Goal: Transaction & Acquisition: Purchase product/service

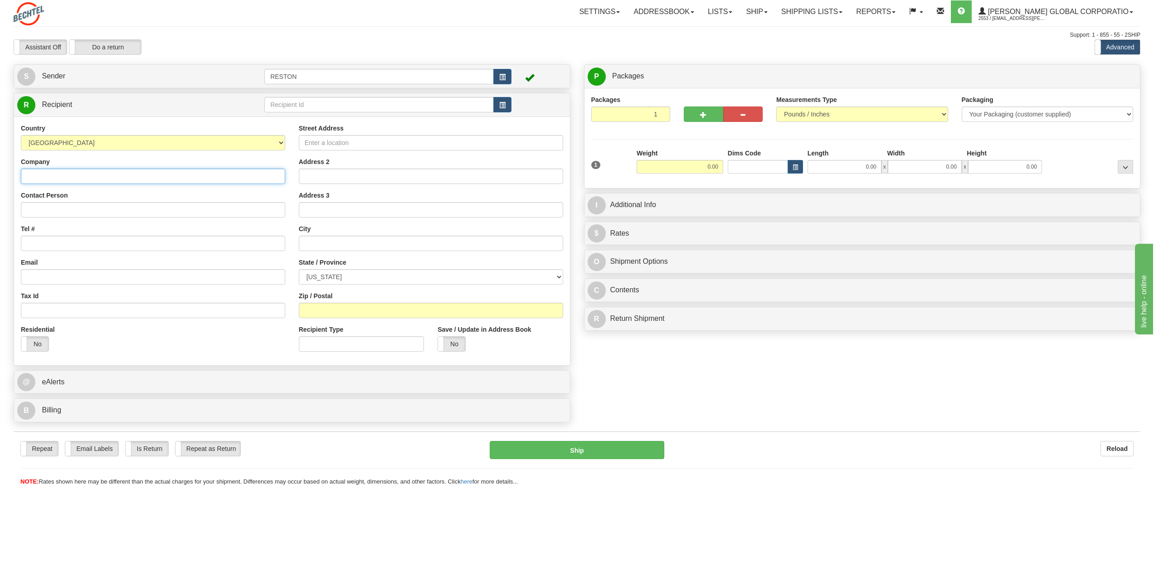
click at [52, 174] on input "Company" at bounding box center [153, 176] width 264 height 15
type input "Bali Hai Golf Club"
drag, startPoint x: 61, startPoint y: 208, endPoint x: 95, endPoint y: 203, distance: 34.0
click at [62, 208] on input "Contact Person" at bounding box center [153, 209] width 264 height 15
type input "For the [PERSON_NAME] Swag: Attn: [PERSON_NAME]"
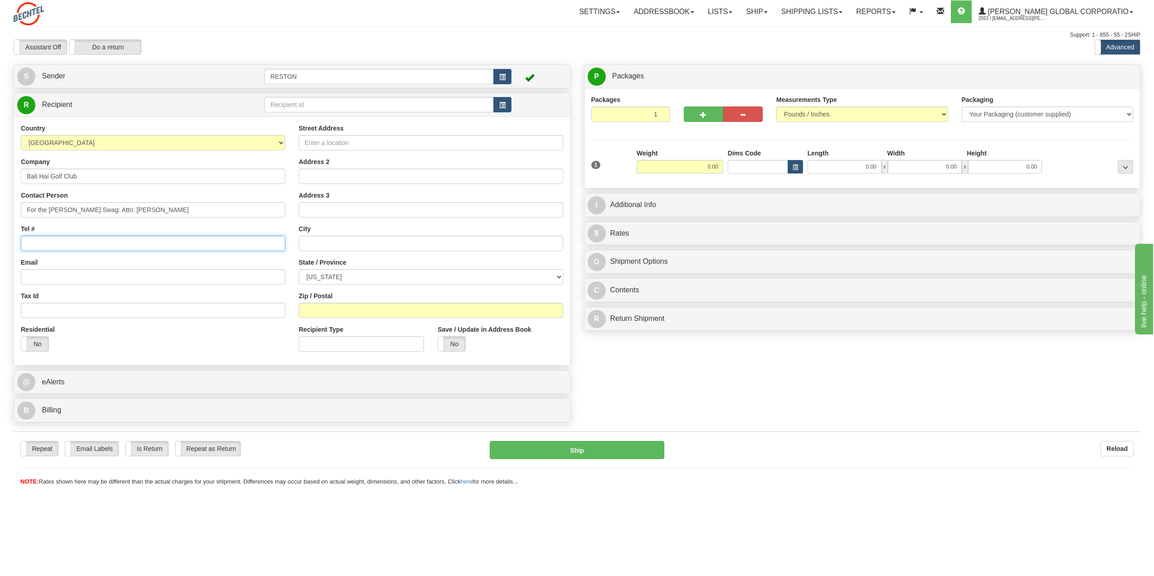
click at [73, 240] on input "Tel #" at bounding box center [153, 243] width 264 height 15
click at [66, 247] on input "Tel #" at bounding box center [153, 243] width 264 height 15
type input "[PHONE_NUMBER]"
click at [331, 144] on input "Street Address" at bounding box center [431, 142] width 264 height 15
click at [314, 137] on input "Street Address" at bounding box center [431, 142] width 264 height 15
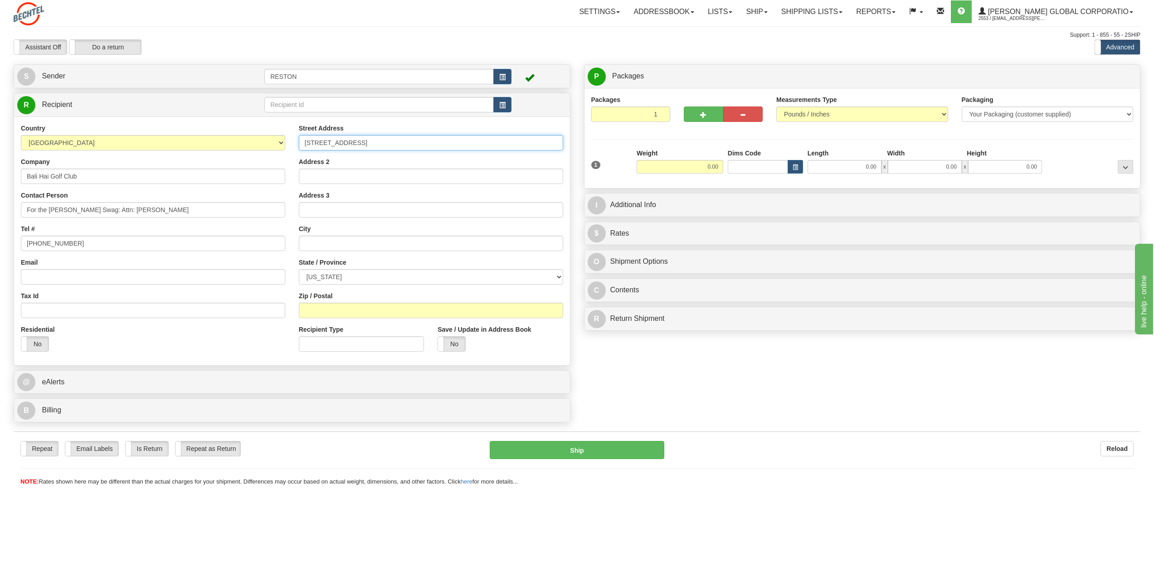
type input "[STREET_ADDRESS]"
type input "[GEOGRAPHIC_DATA]"
select select "NV"
click at [316, 305] on input "Zip / Postal" at bounding box center [431, 310] width 264 height 15
type input "89119"
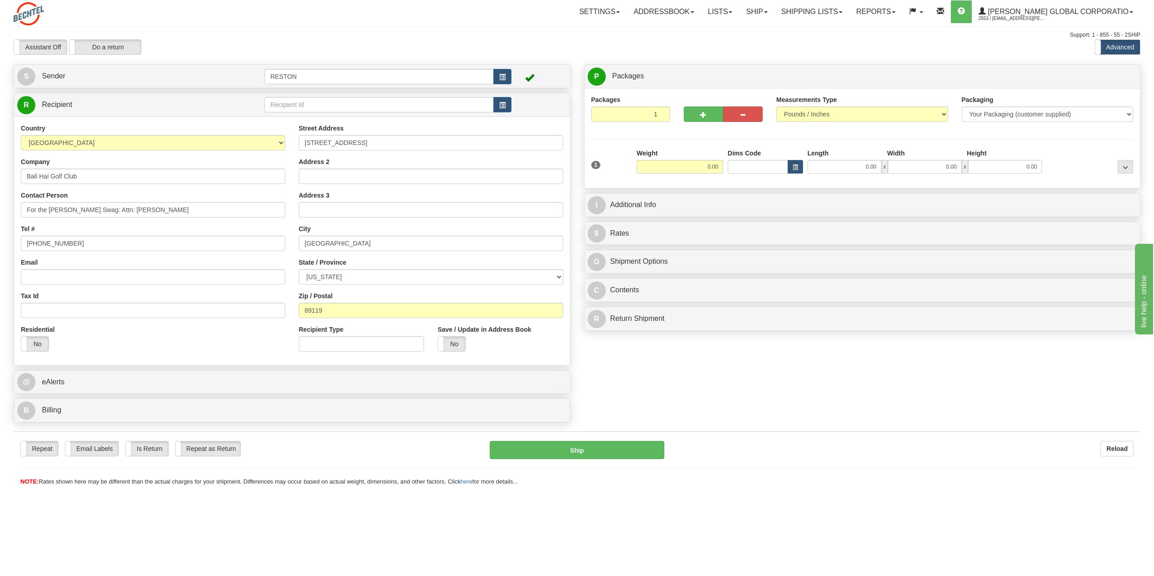
click at [681, 396] on div "Create a label for the return Create Pickup Without Label S" at bounding box center [577, 245] width 1140 height 363
drag, startPoint x: 693, startPoint y: 164, endPoint x: 756, endPoint y: 161, distance: 63.5
click at [757, 162] on div "1 Weight 0.00 Dims Code 0.00" at bounding box center [862, 169] width 547 height 41
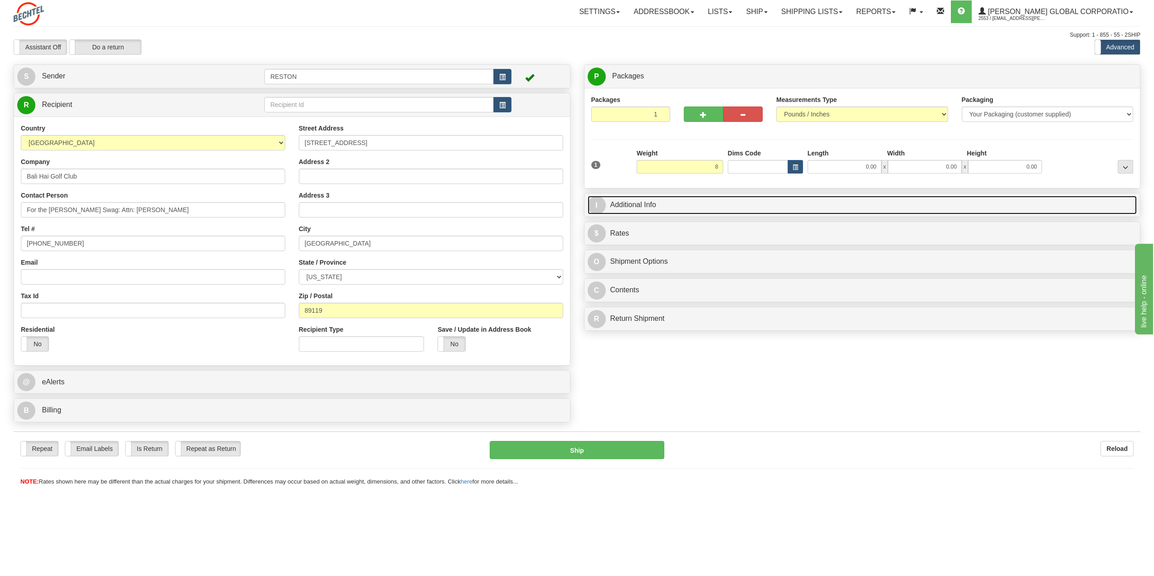
type input "8.00"
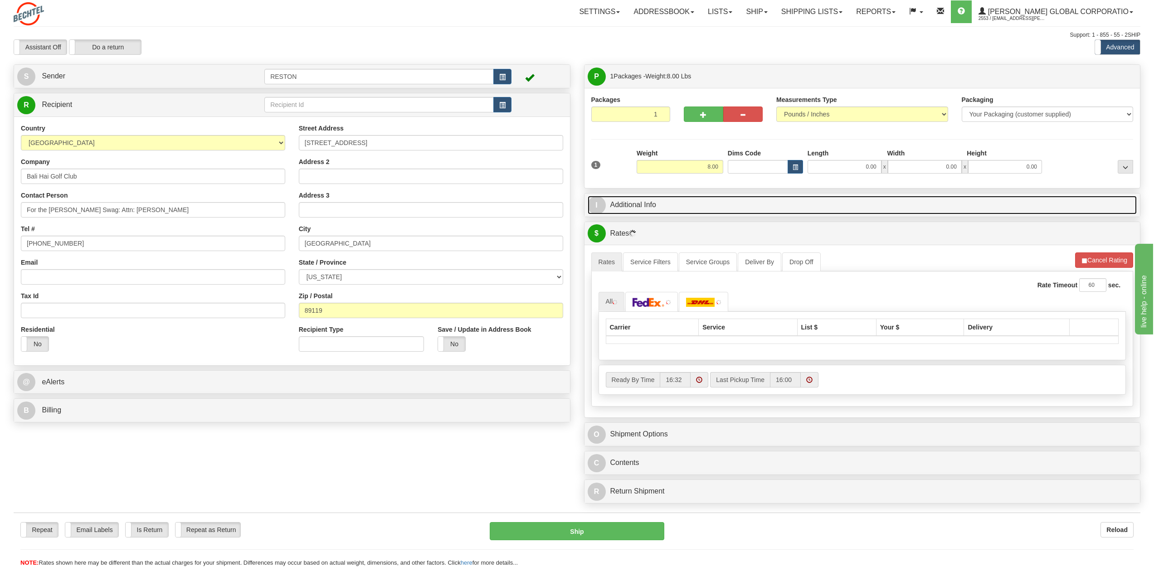
click at [646, 209] on link "I Additional Info" at bounding box center [861, 205] width 549 height 19
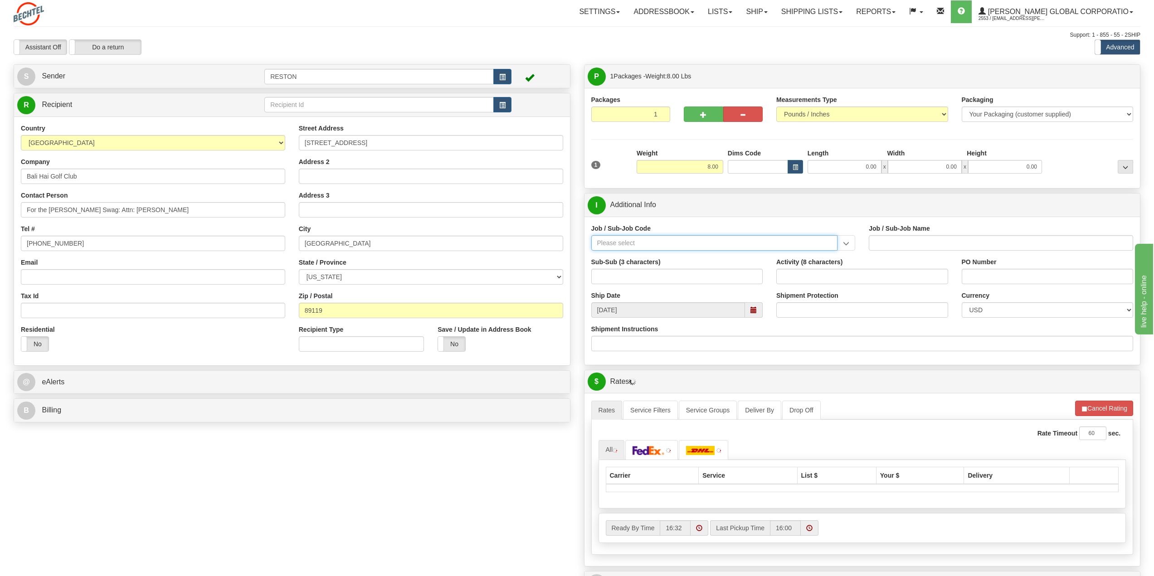
click at [621, 241] on input "Job / Sub-Job Code" at bounding box center [714, 242] width 247 height 15
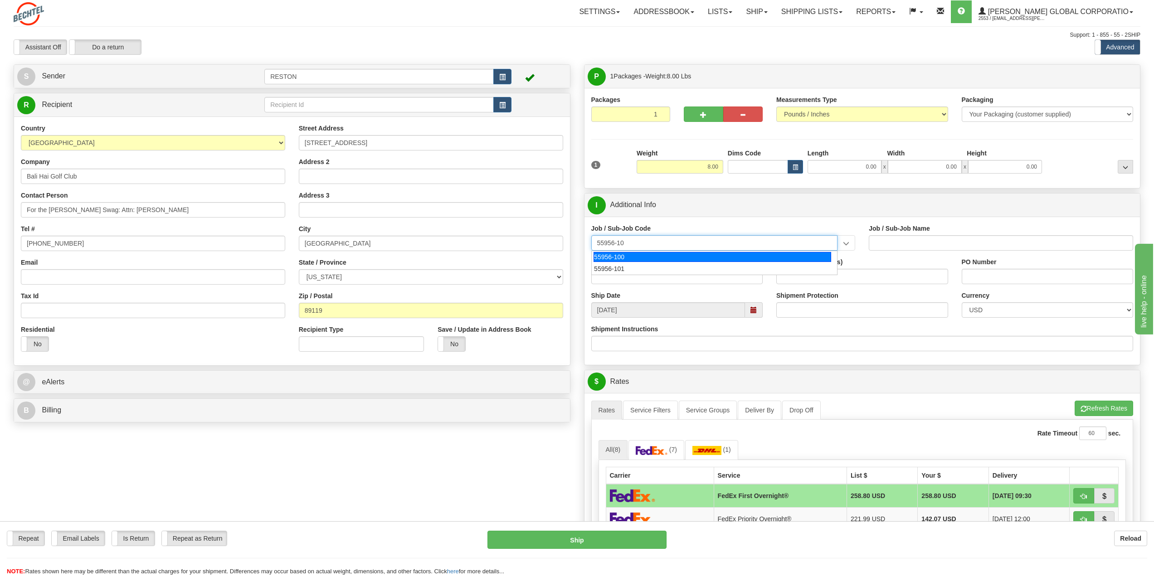
type input "55956-101"
click at [636, 258] on div "55956-101" at bounding box center [712, 257] width 238 height 10
type input "AMERICAS RENEWABLES - PRE-CONSTRUCTION/ BD"
type input "55956-101"
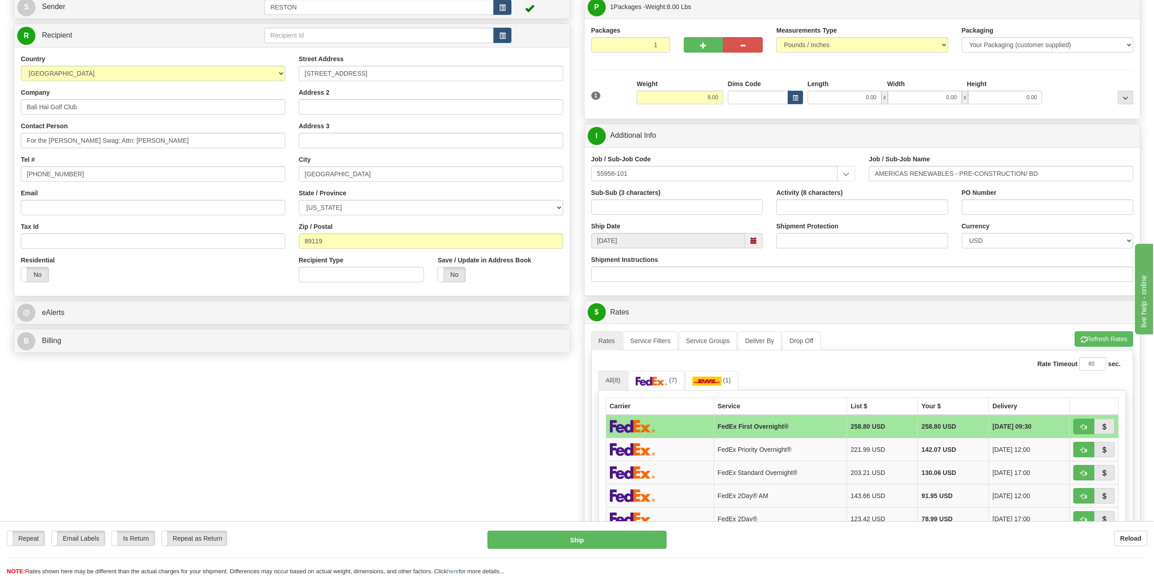
scroll to position [91, 0]
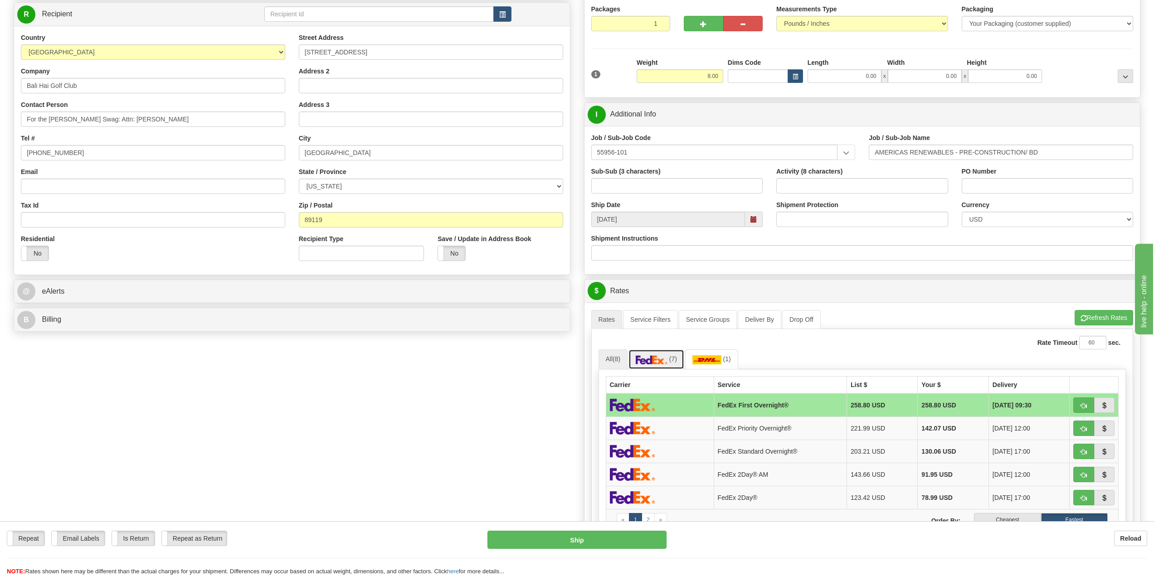
click at [667, 364] on img at bounding box center [651, 359] width 32 height 9
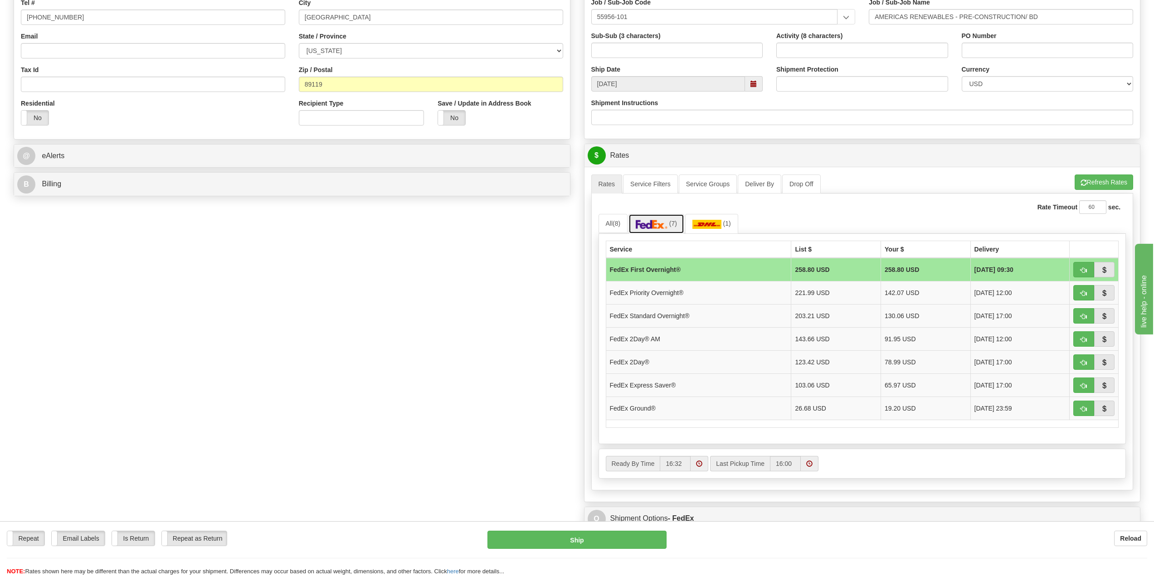
scroll to position [227, 0]
click at [1075, 380] on button "button" at bounding box center [1083, 384] width 21 height 15
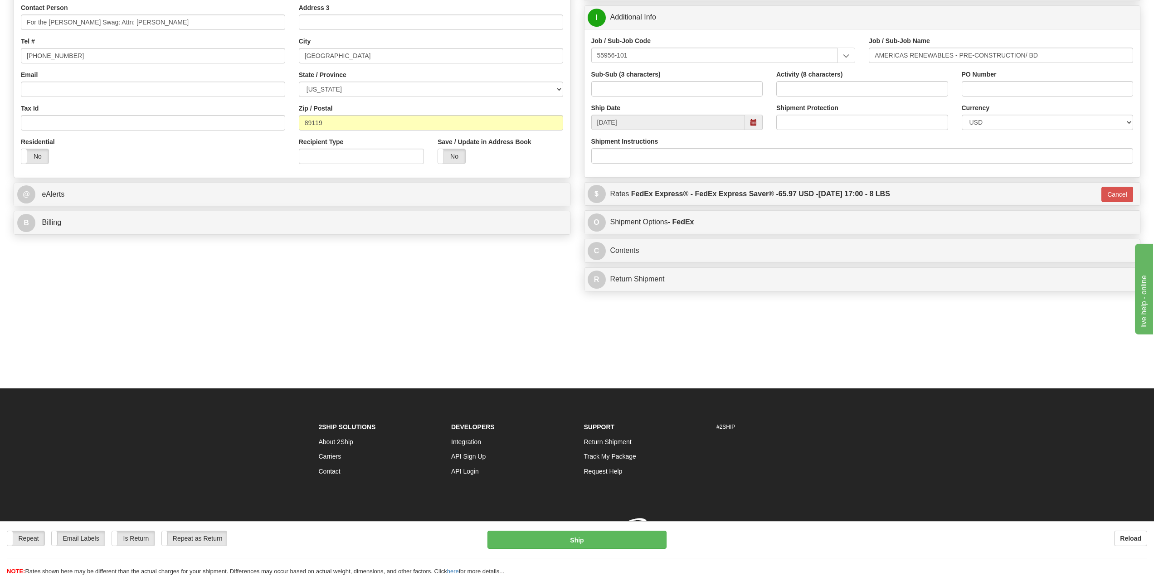
scroll to position [188, 0]
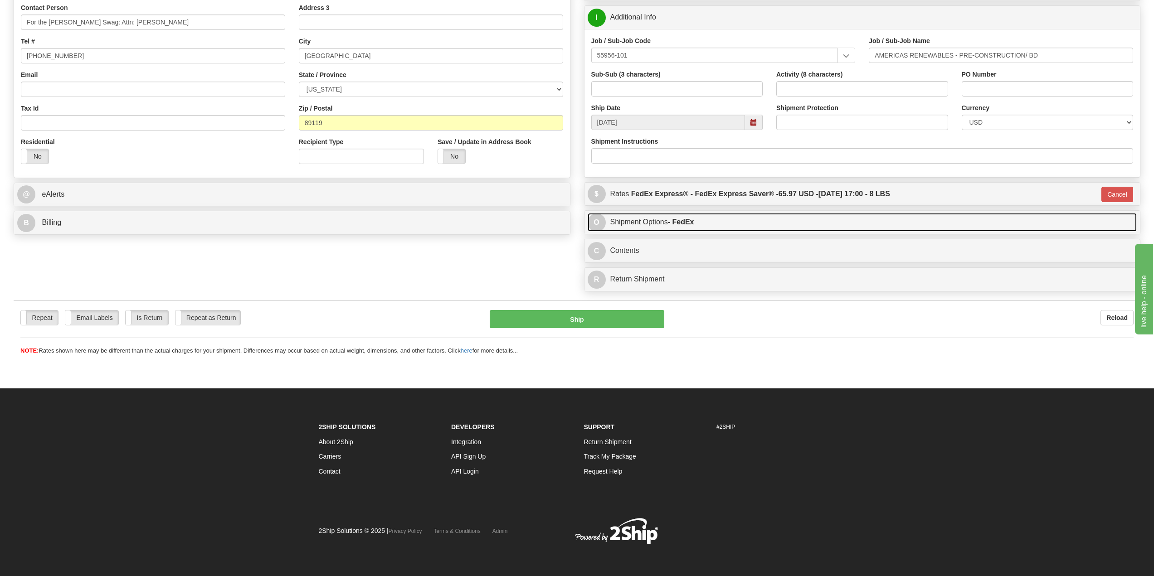
click at [646, 223] on link "O Shipment Options - FedEx" at bounding box center [861, 222] width 549 height 19
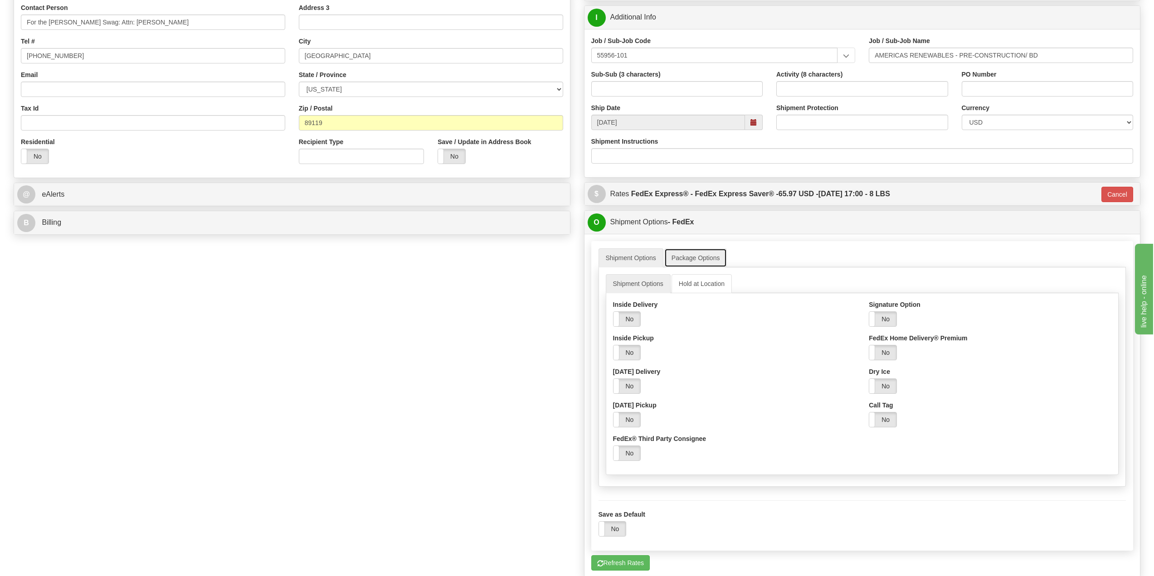
click at [695, 262] on link "Package Options" at bounding box center [695, 257] width 63 height 19
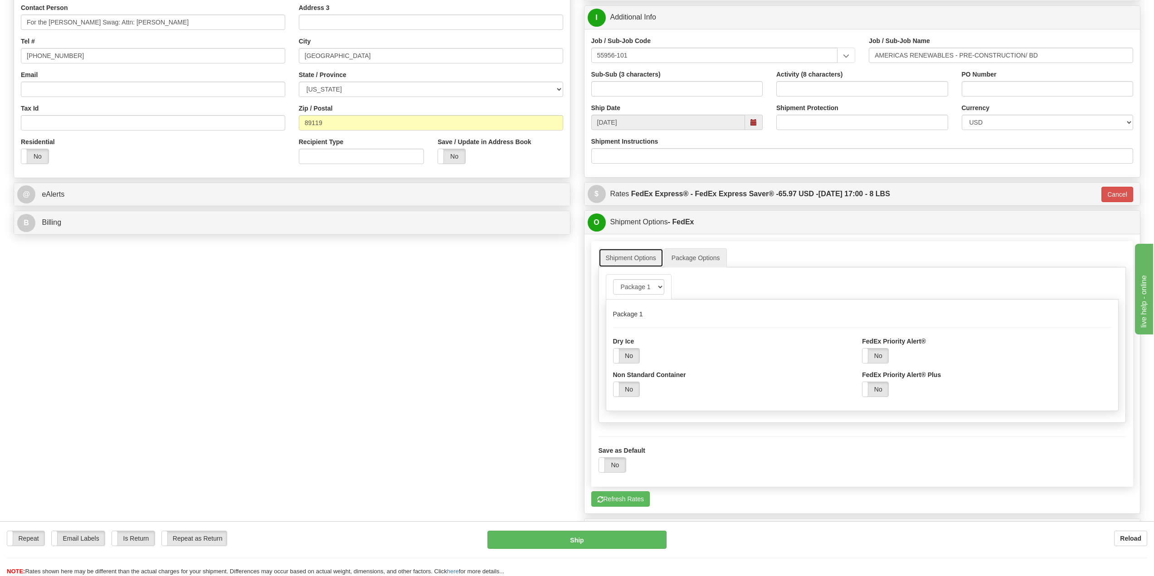
click at [640, 253] on link "Shipment Options" at bounding box center [630, 257] width 65 height 19
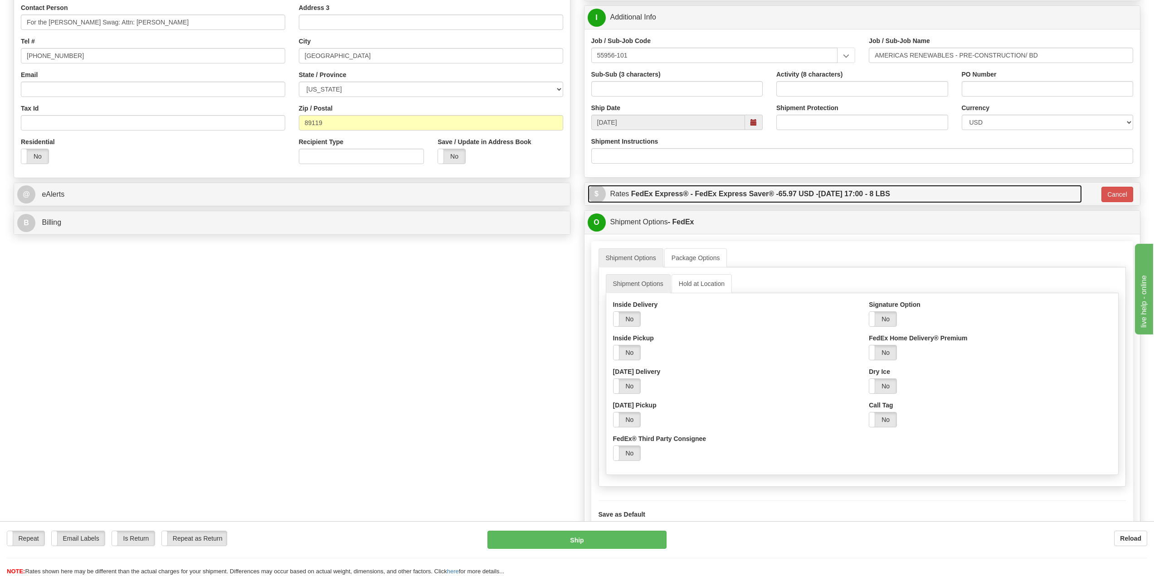
click at [599, 194] on span "$" at bounding box center [596, 194] width 18 height 18
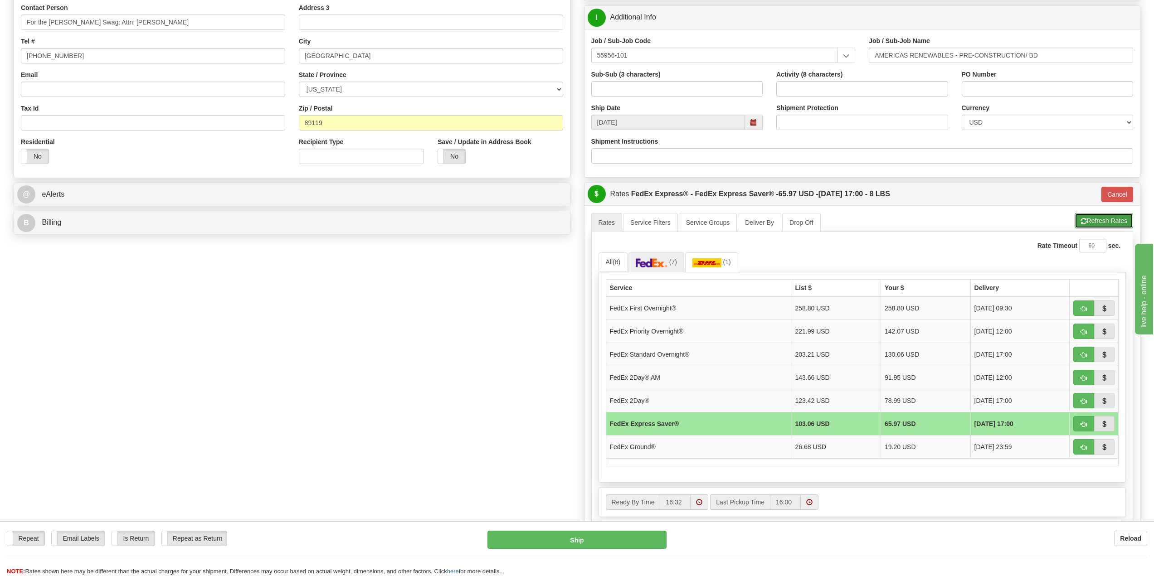
click at [1100, 222] on button "Refresh Rates" at bounding box center [1103, 220] width 58 height 15
type input "20"
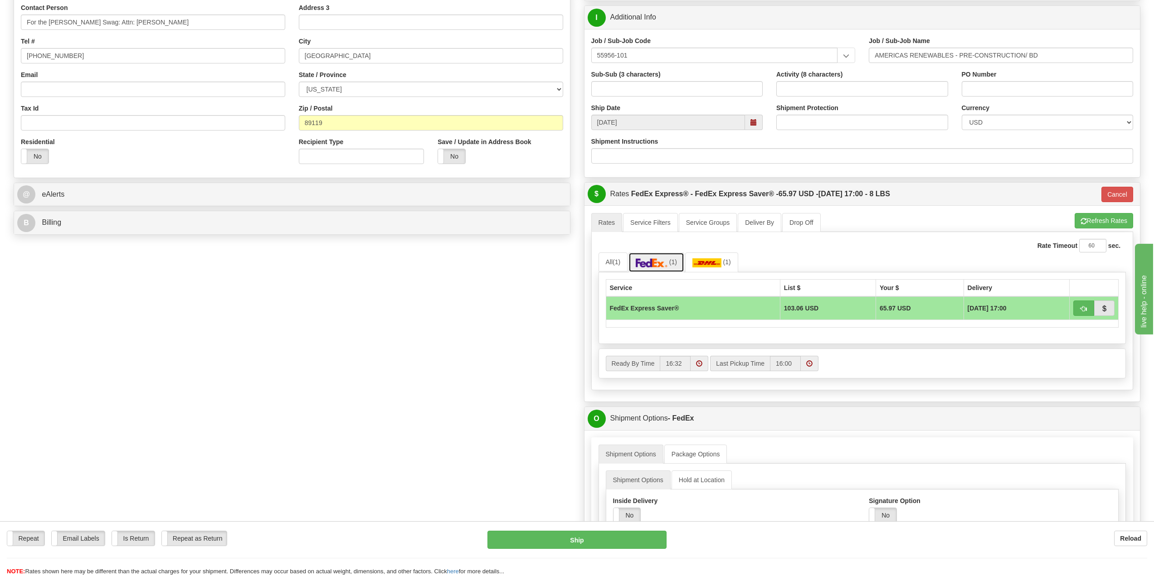
click at [662, 264] on img at bounding box center [651, 262] width 32 height 9
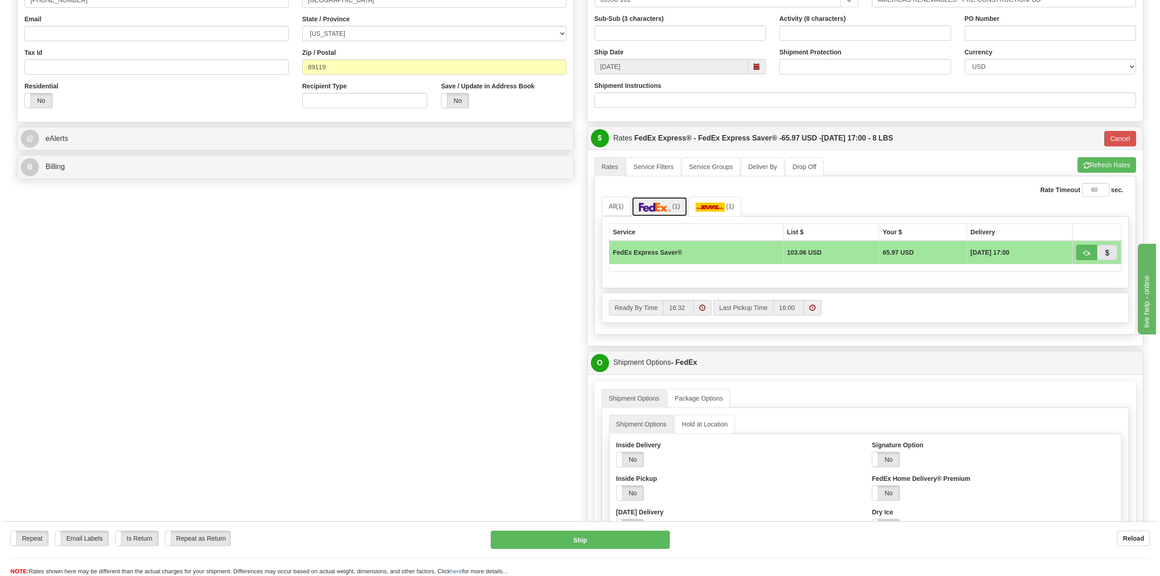
scroll to position [324, 0]
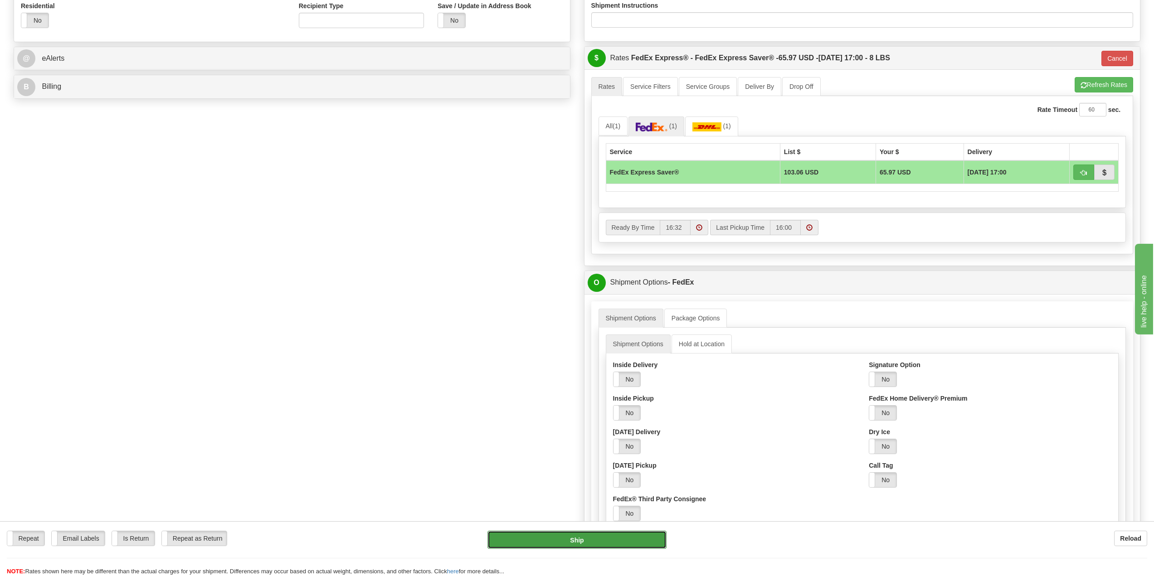
click at [589, 539] on button "Ship" at bounding box center [576, 540] width 179 height 18
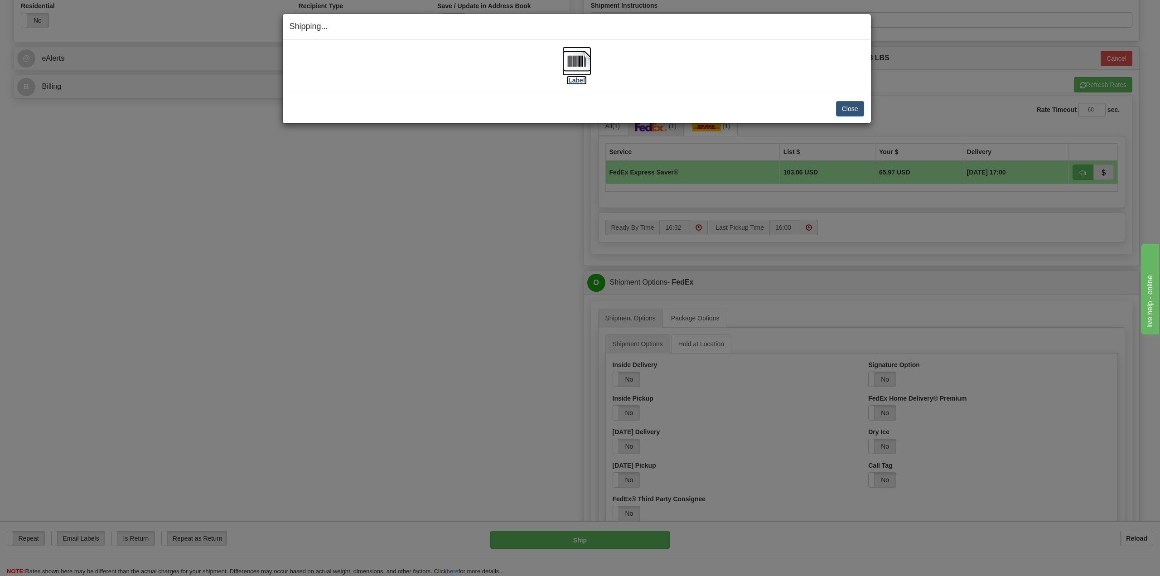
click at [572, 61] on img at bounding box center [576, 61] width 29 height 29
click at [847, 102] on button "Close" at bounding box center [850, 108] width 28 height 15
